Goal: Task Accomplishment & Management: Use online tool/utility

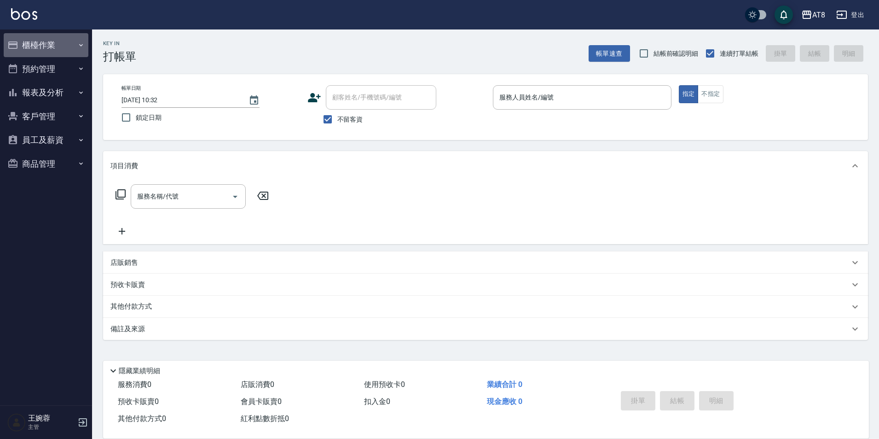
click at [46, 45] on button "櫃檯作業" at bounding box center [46, 45] width 85 height 24
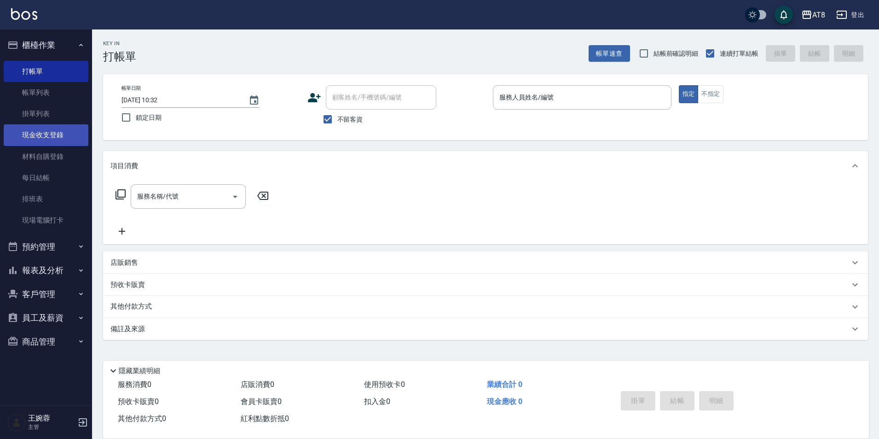
click at [57, 135] on link "現金收支登錄" at bounding box center [46, 134] width 85 height 21
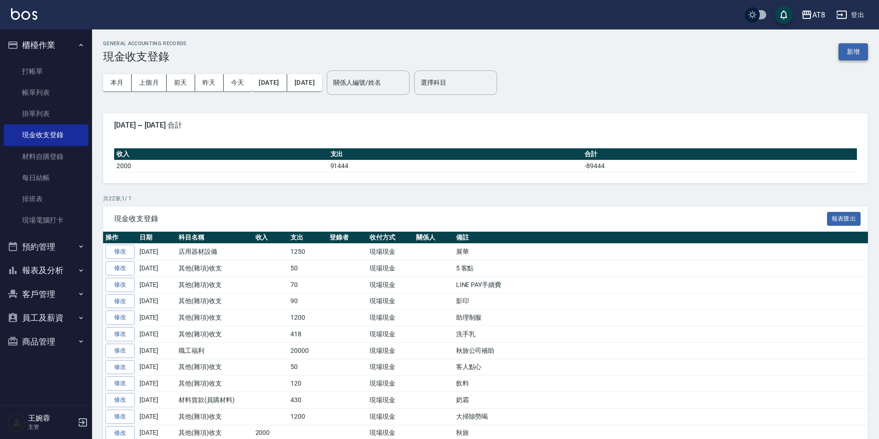
click at [858, 54] on button "新增" at bounding box center [852, 51] width 29 height 17
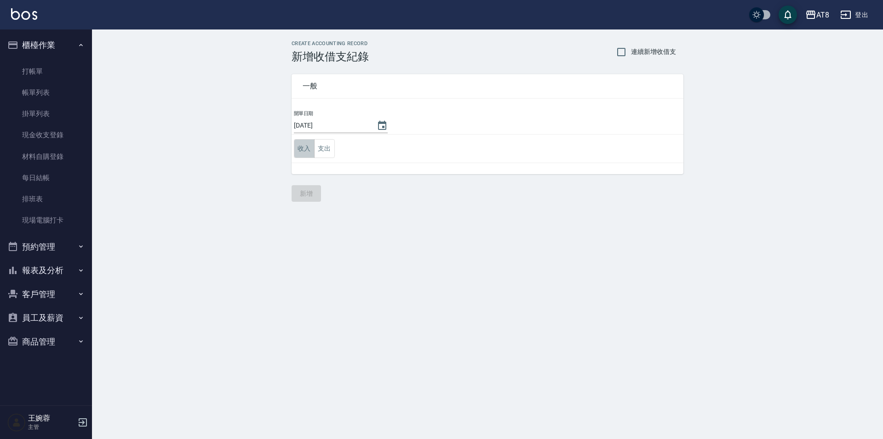
click at [304, 148] on button "收入" at bounding box center [304, 148] width 21 height 19
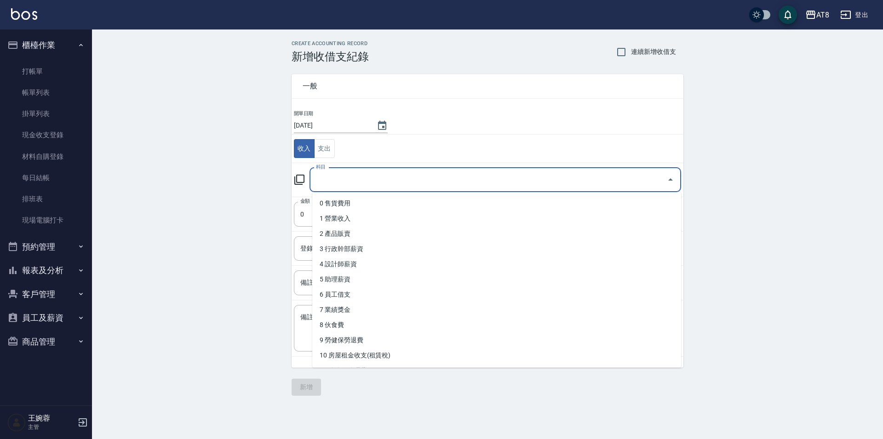
click at [343, 179] on input "科目" at bounding box center [489, 180] width 350 height 16
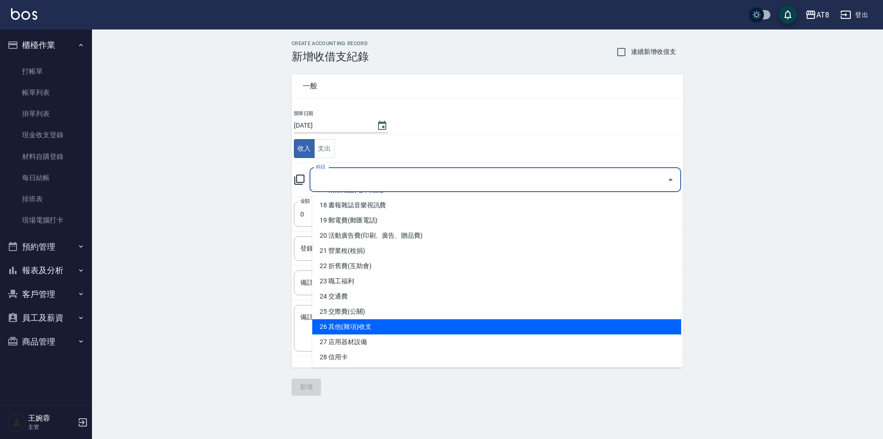
click at [653, 327] on li "26 其他(雜項)收支" at bounding box center [496, 326] width 369 height 15
type input "26 其他(雜項)收支"
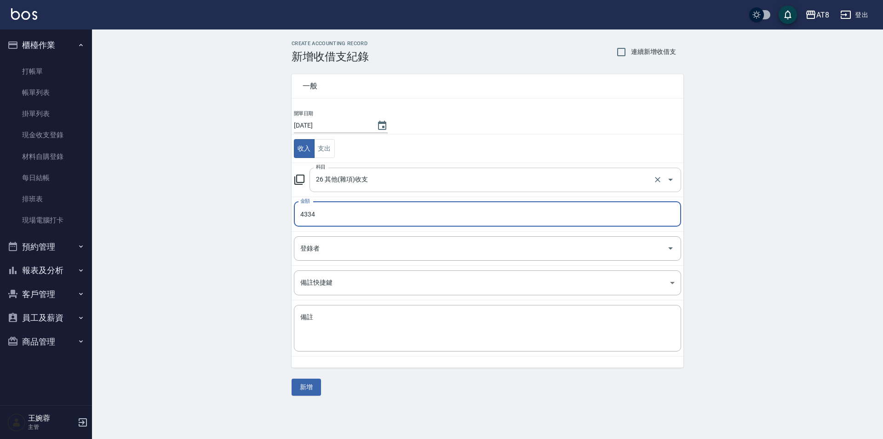
click at [669, 179] on icon "Open" at bounding box center [671, 180] width 5 height 2
type input "4334"
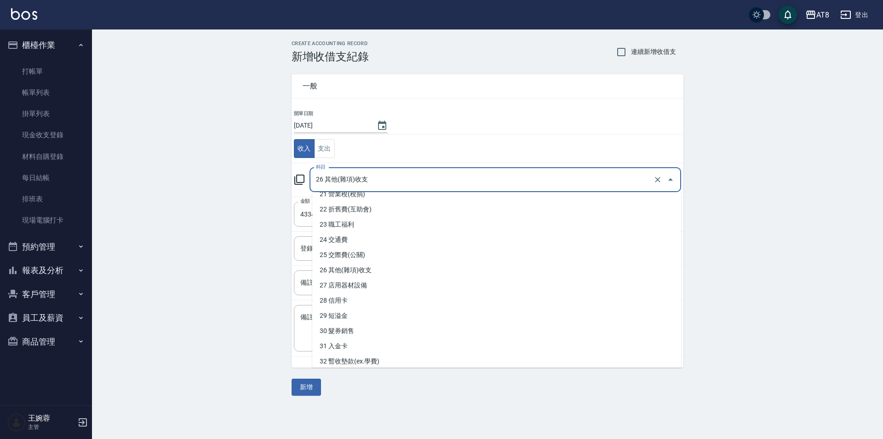
scroll to position [338, 0]
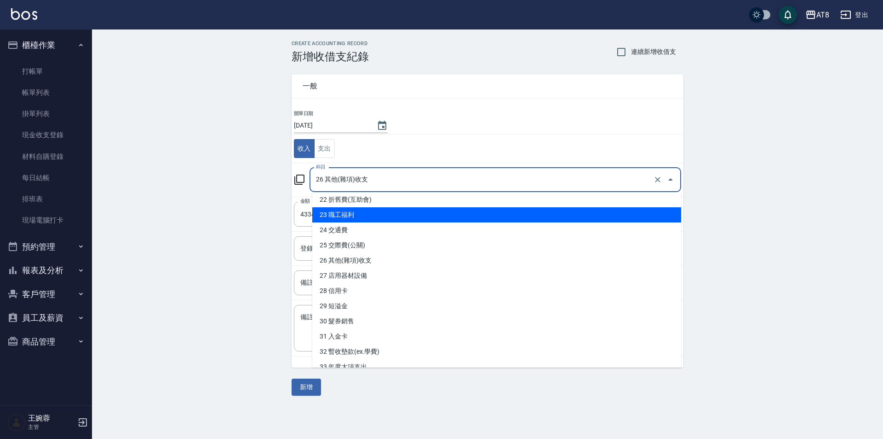
click at [611, 215] on li "23 職工福利" at bounding box center [496, 214] width 369 height 15
type input "23 職工福利"
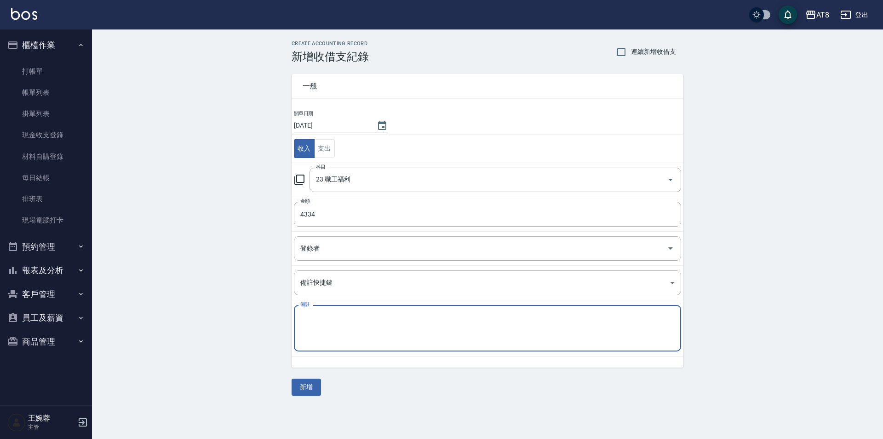
click at [416, 323] on textarea "備註" at bounding box center [487, 327] width 375 height 31
type textarea "秋旅"
click at [403, 179] on input "23 職工福利" at bounding box center [483, 180] width 338 height 16
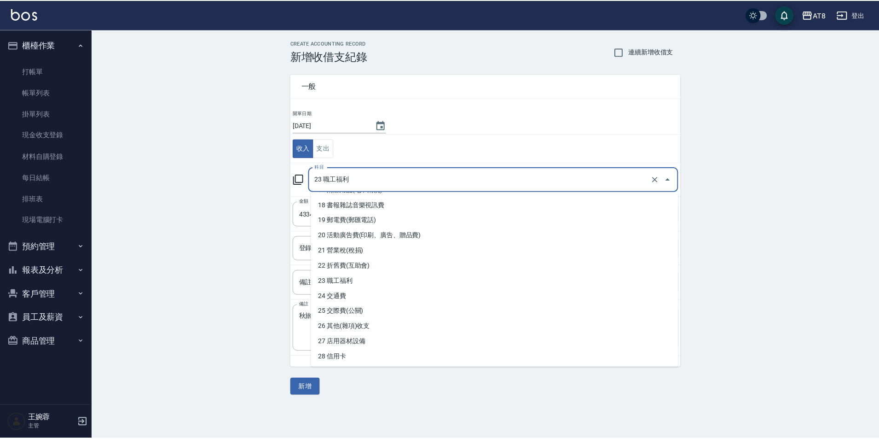
scroll to position [289, 0]
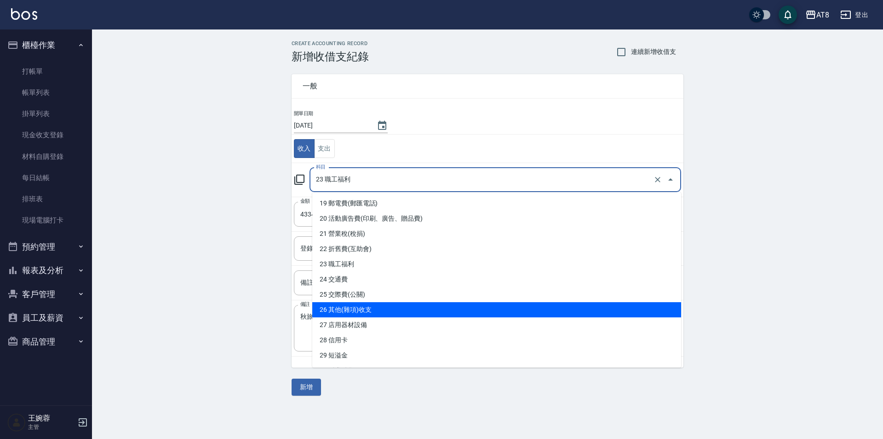
click at [636, 302] on li "26 其他(雜項)收支" at bounding box center [496, 309] width 369 height 15
type input "26 其他(雜項)收支"
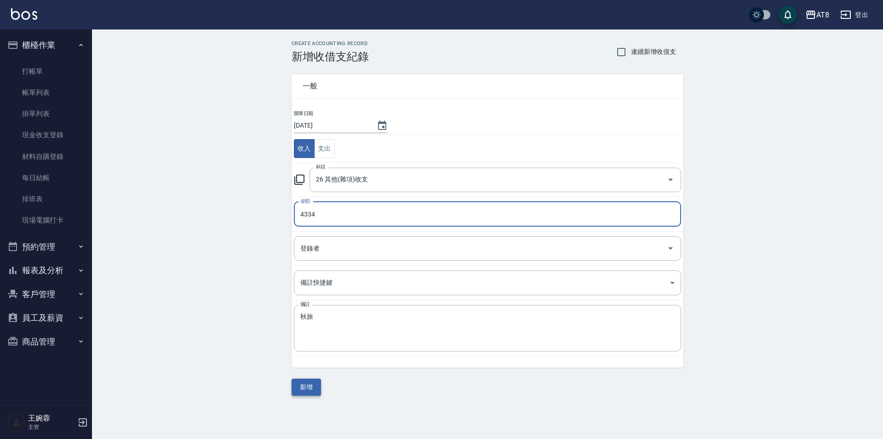
click at [312, 389] on button "新增" at bounding box center [306, 386] width 29 height 17
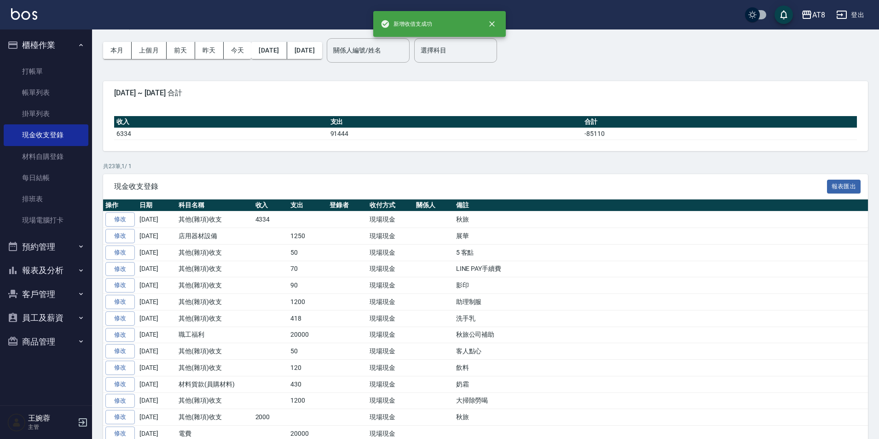
scroll to position [46, 0]
